Goal: Book appointment/travel/reservation

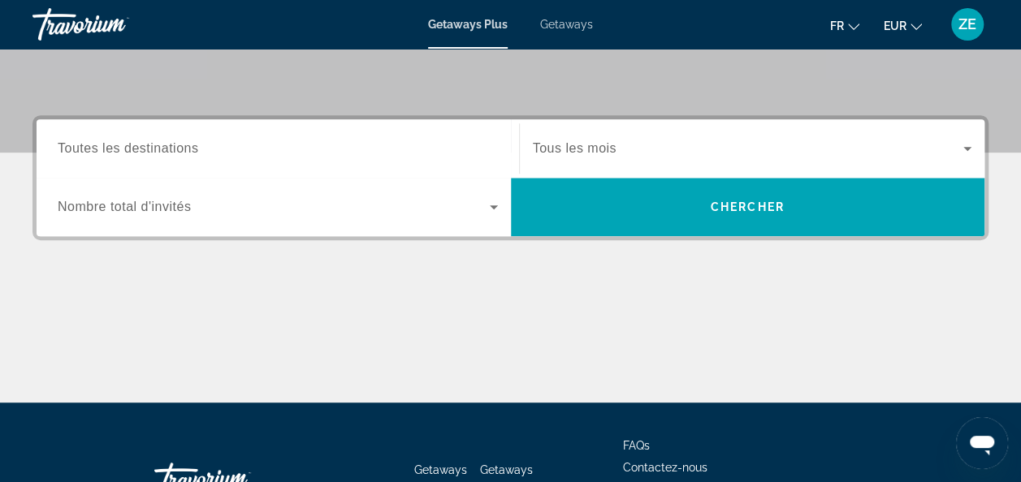
scroll to position [335, 0]
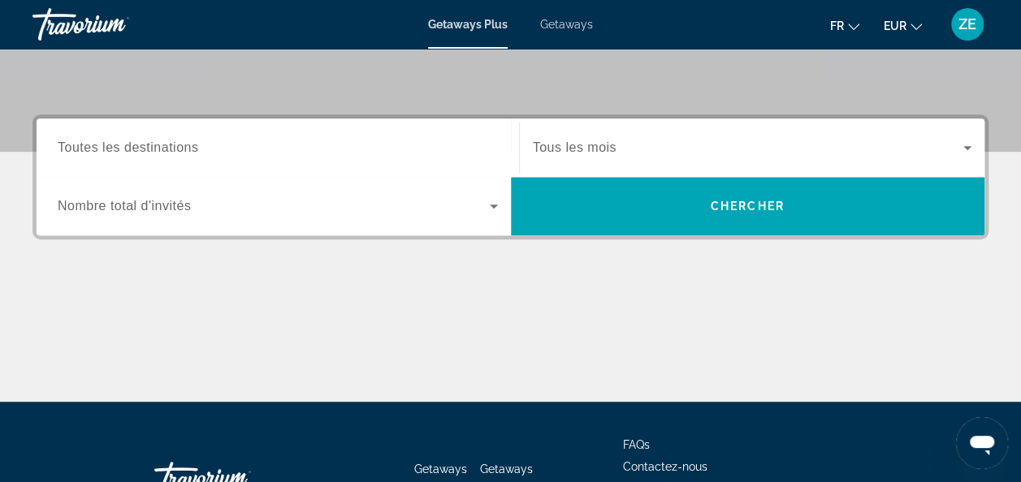
click at [354, 128] on div "Search widget" at bounding box center [278, 148] width 440 height 46
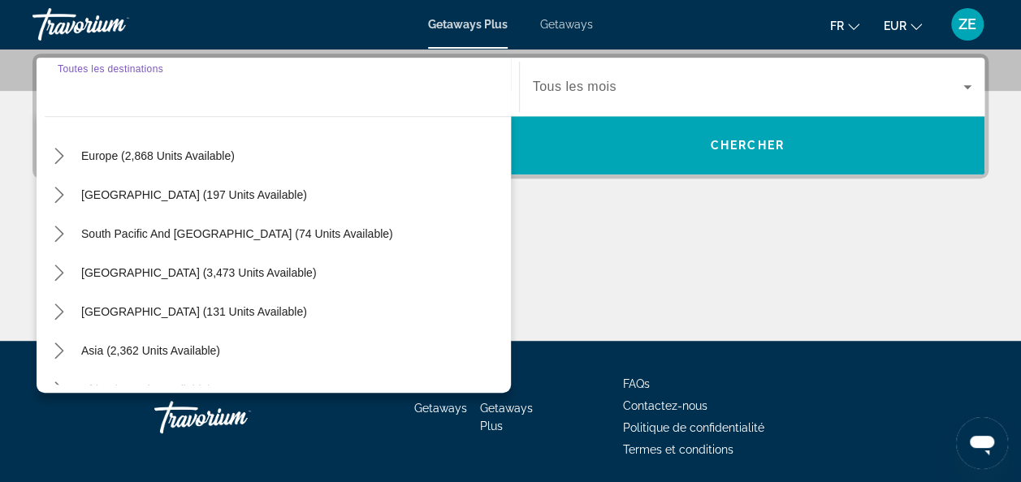
scroll to position [263, 0]
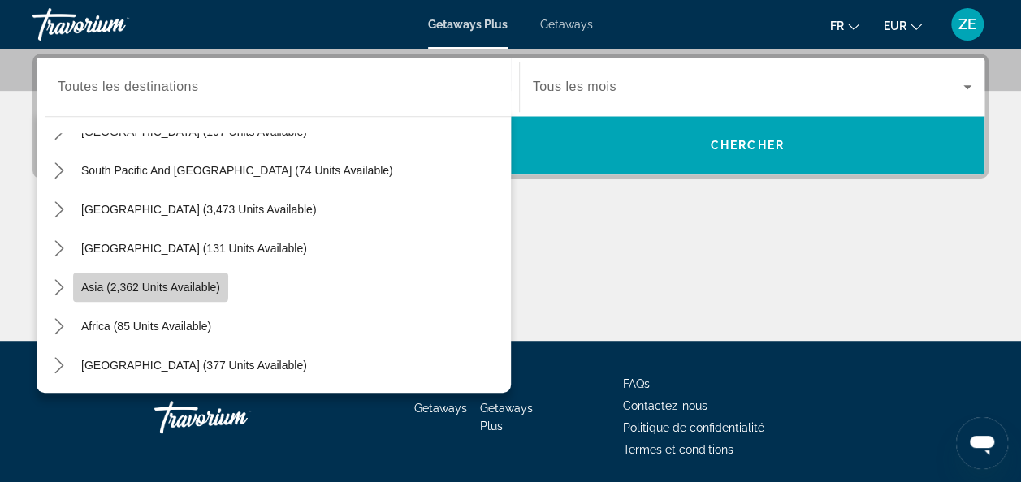
click at [104, 282] on span "Asia (2,362 units available)" at bounding box center [150, 287] width 139 height 13
type input "**********"
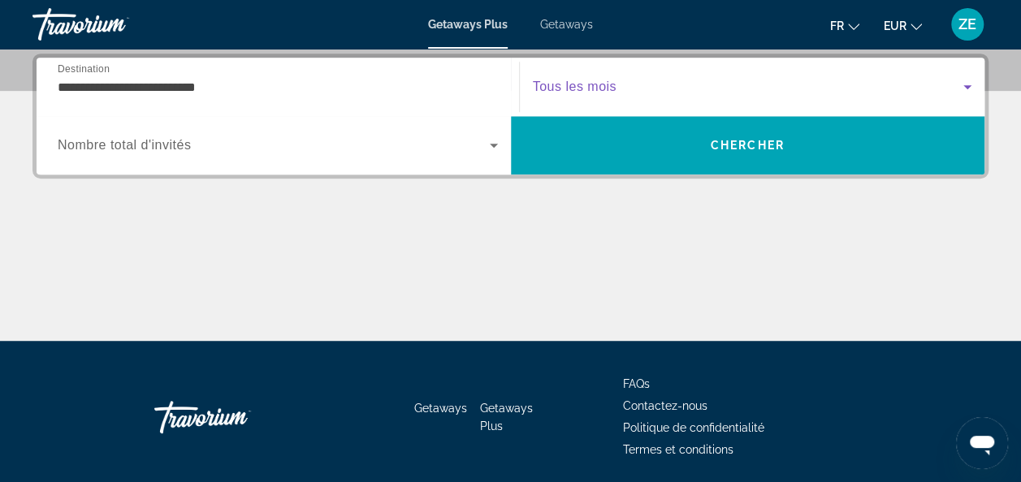
click at [923, 78] on span "Search widget" at bounding box center [748, 86] width 431 height 19
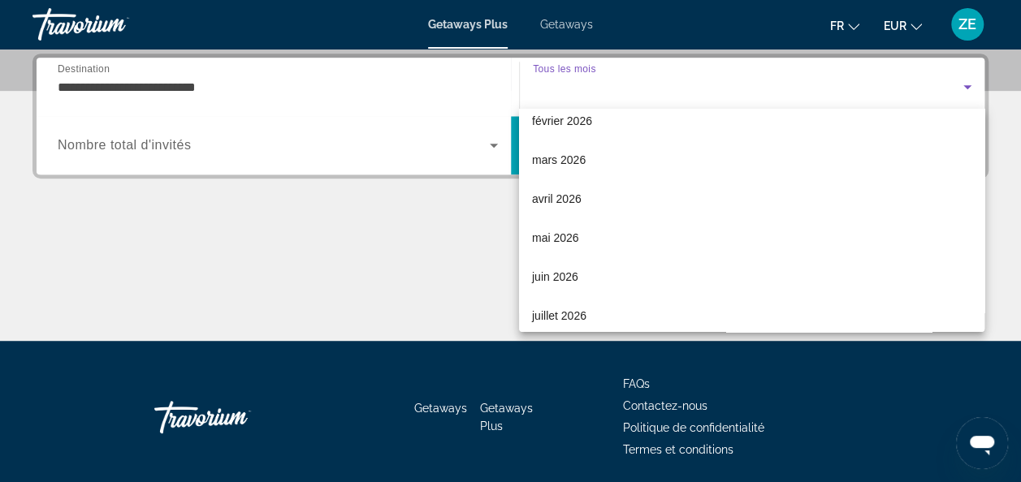
scroll to position [213, 0]
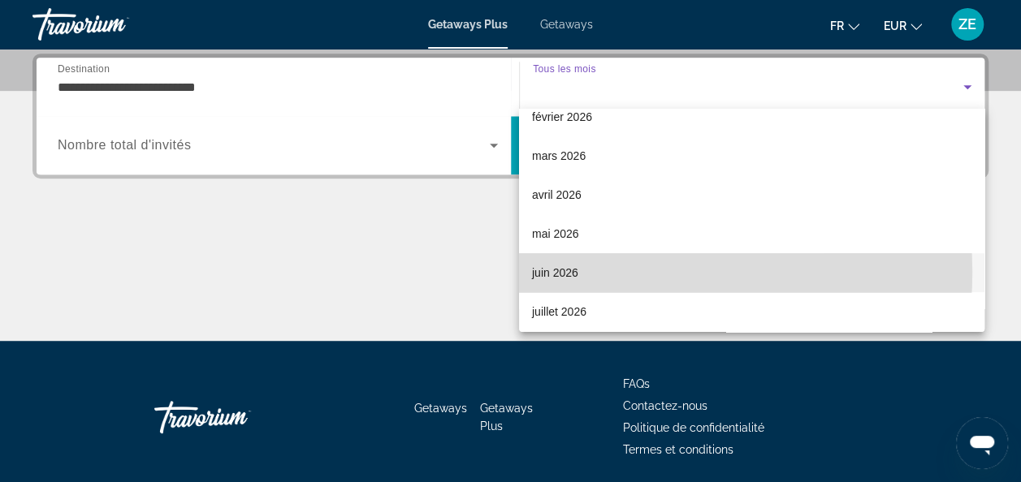
click at [588, 272] on mat-option "juin 2026" at bounding box center [751, 272] width 465 height 39
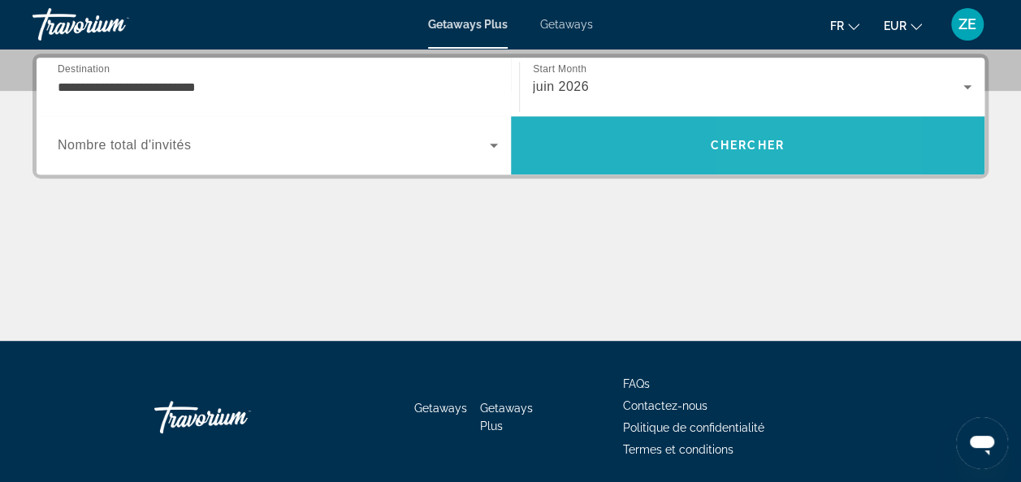
click at [826, 140] on span "Search" at bounding box center [748, 145] width 474 height 39
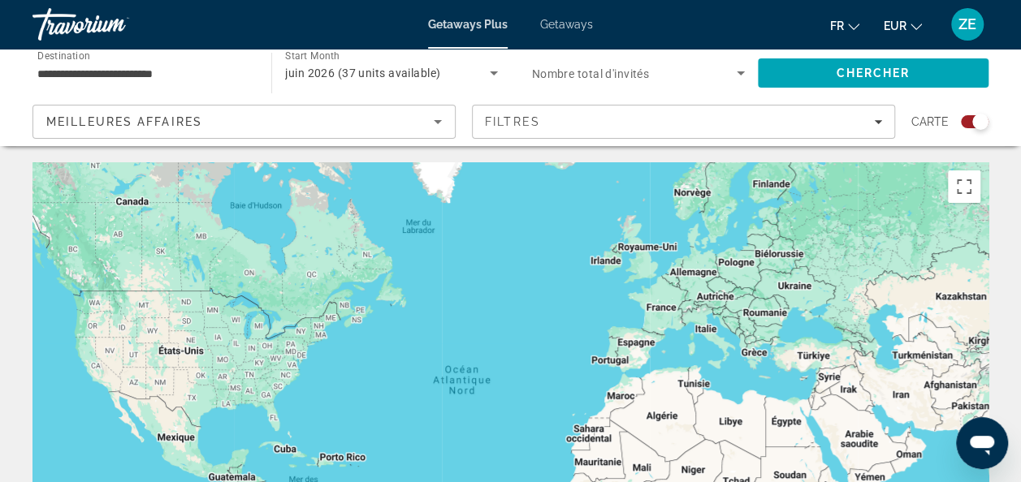
click at [299, 67] on span "juin 2026 (37 units available)" at bounding box center [362, 73] width 155 height 13
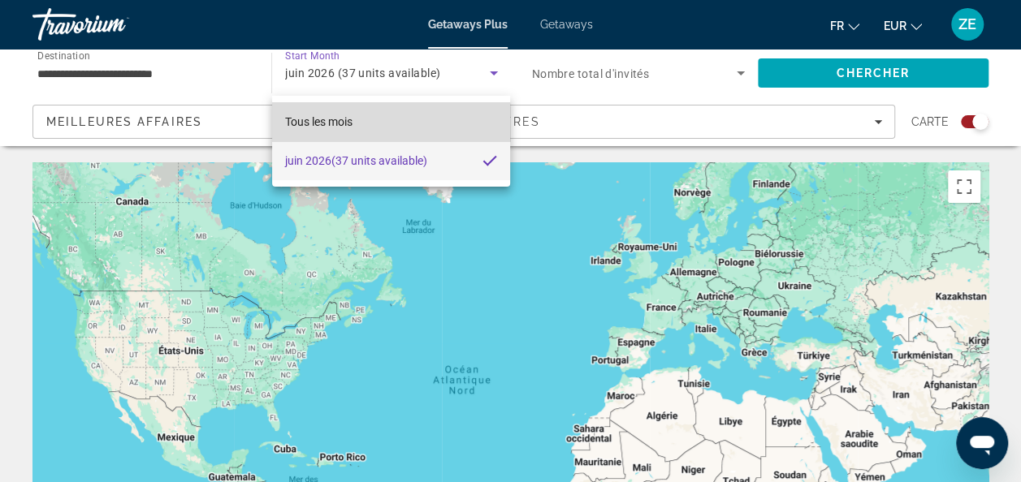
click at [315, 127] on span "Tous les mois" at bounding box center [318, 121] width 67 height 13
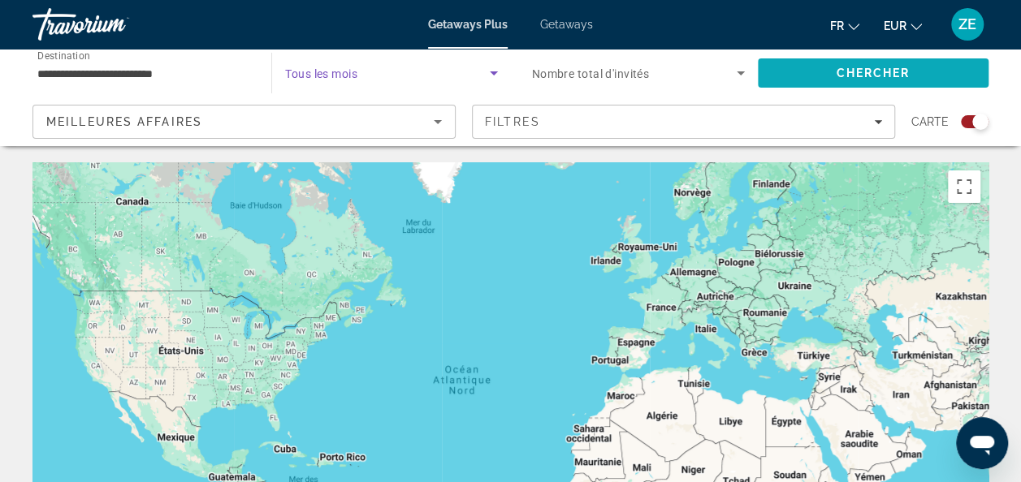
click at [781, 79] on span "Search" at bounding box center [873, 73] width 231 height 39
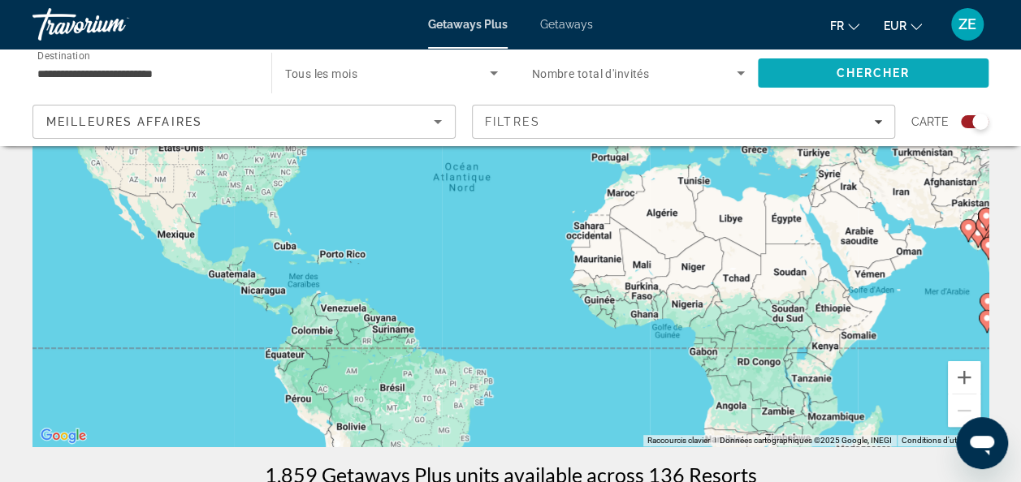
scroll to position [218, 0]
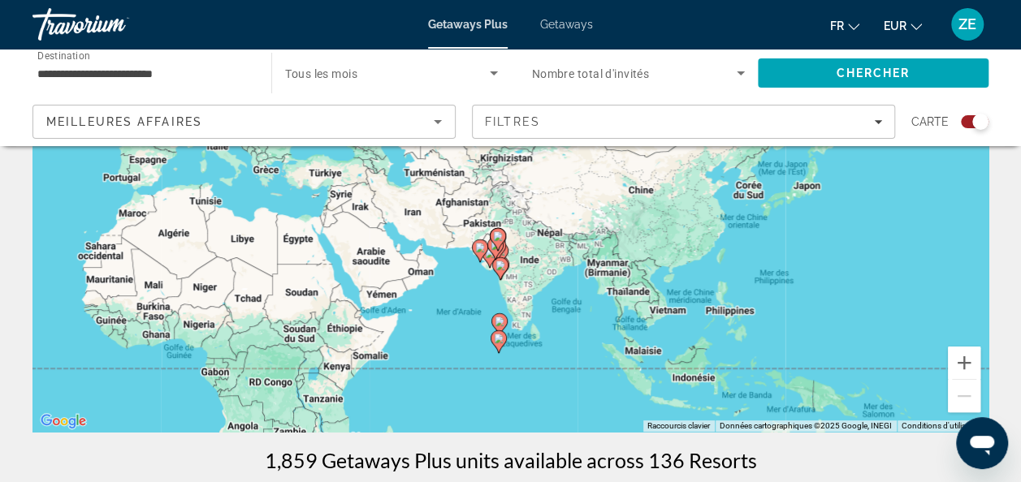
drag, startPoint x: 847, startPoint y: 269, endPoint x: 350, endPoint y: 302, distance: 498.1
click at [350, 302] on div "Pour activer le glissement avec le clavier, appuyez sur Alt+Entrée. Une fois ce…" at bounding box center [510, 188] width 956 height 487
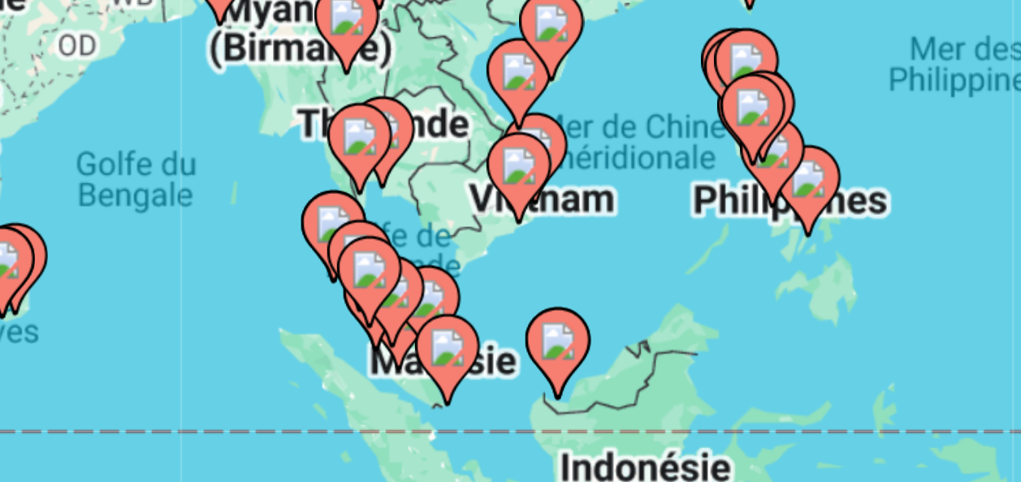
click at [631, 343] on gmp-advanced-marker "Main content" at bounding box center [630, 334] width 16 height 24
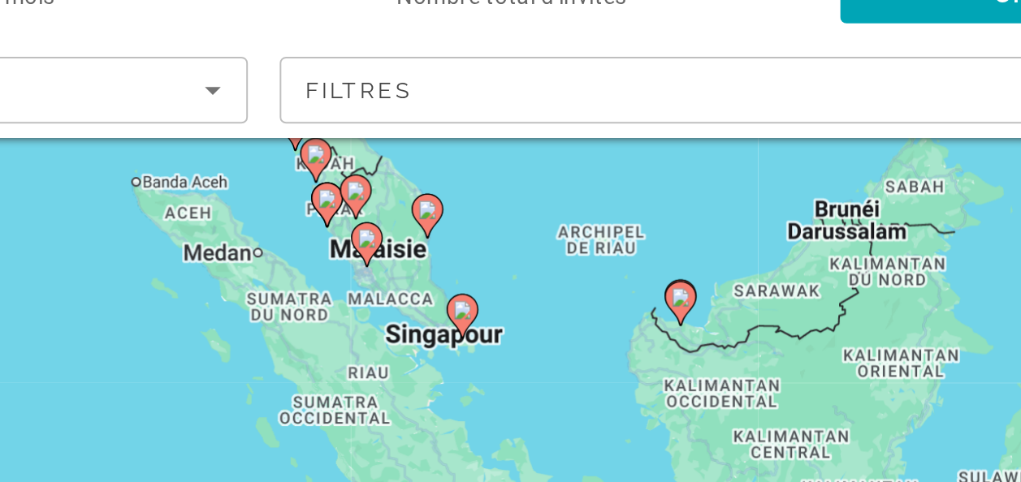
click at [514, 194] on image "Main content" at bounding box center [517, 197] width 10 height 10
type input "**********"
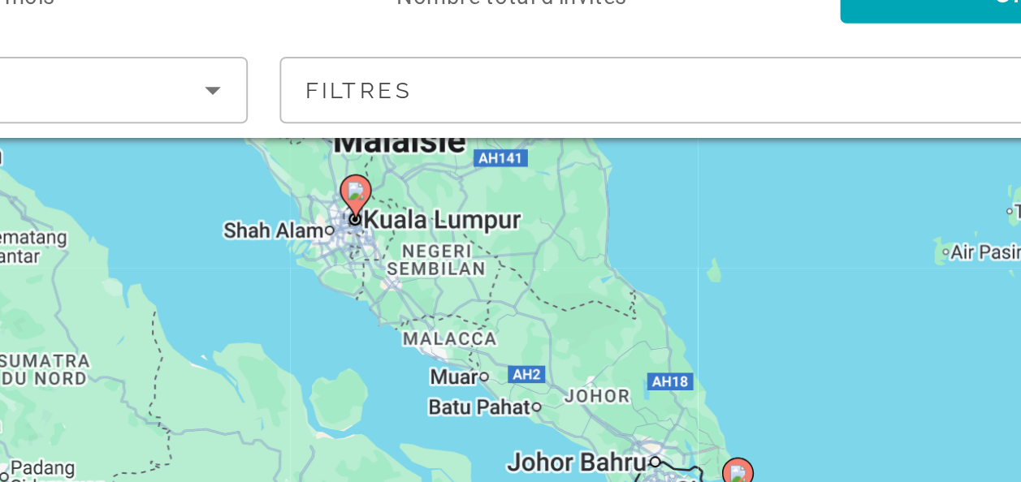
click at [509, 175] on image "Main content" at bounding box center [511, 173] width 10 height 10
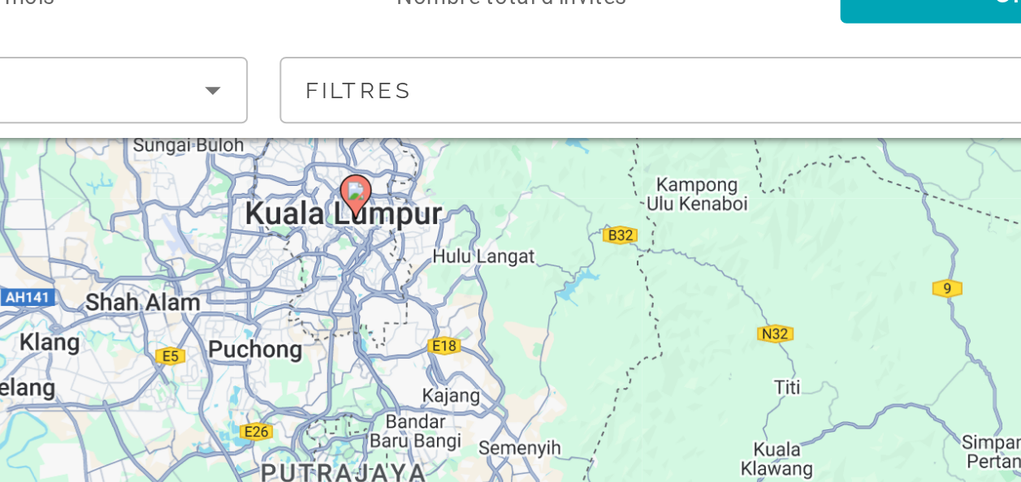
click at [516, 169] on icon "Main content" at bounding box center [510, 176] width 15 height 21
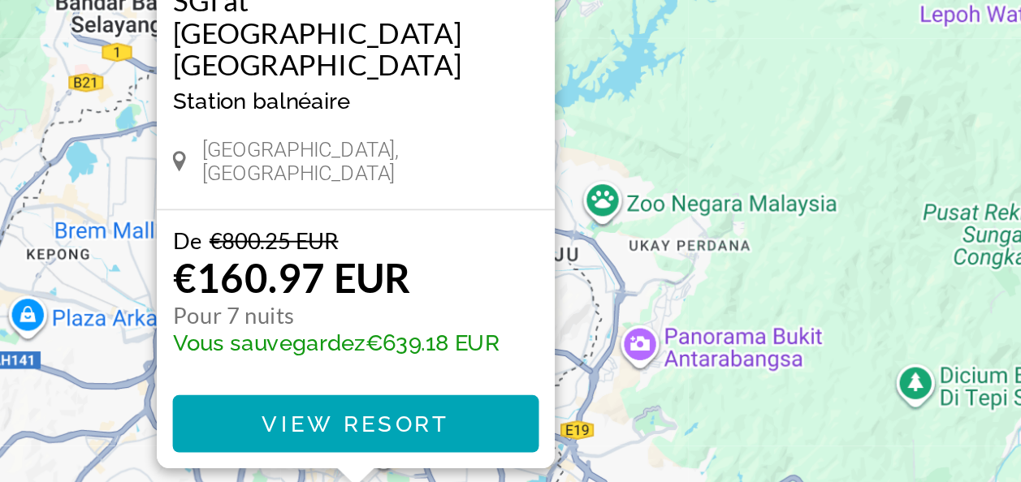
scroll to position [127, 0]
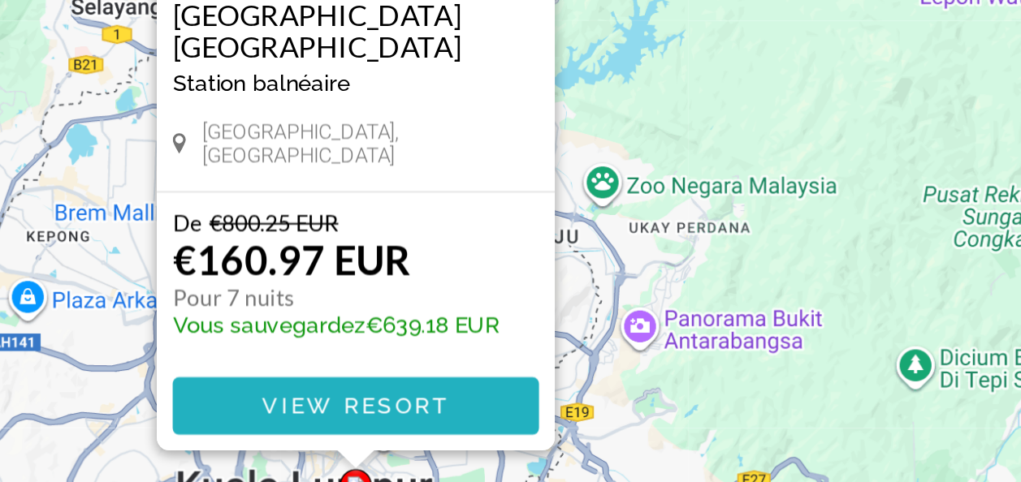
click at [535, 432] on span "Main content" at bounding box center [510, 443] width 187 height 39
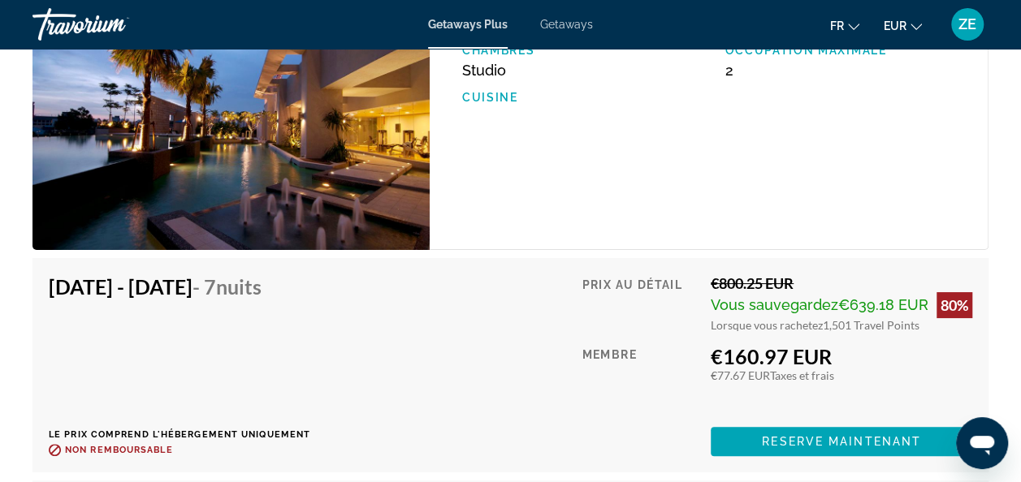
scroll to position [3028, 0]
